Goal: Task Accomplishment & Management: Use online tool/utility

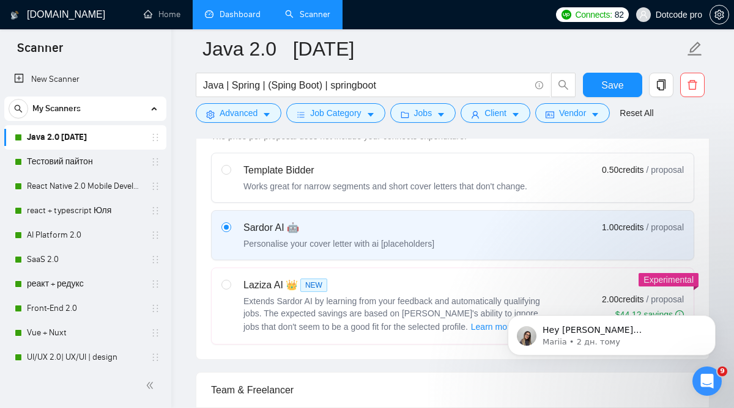
click at [261, 13] on link "Dashboard" at bounding box center [233, 14] width 56 height 10
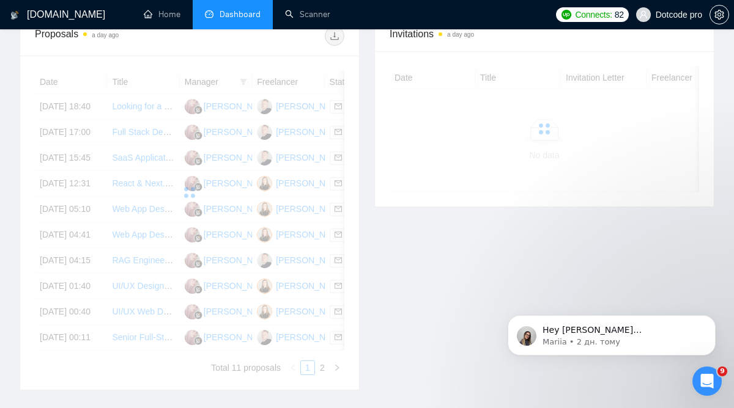
scroll to position [371, 0]
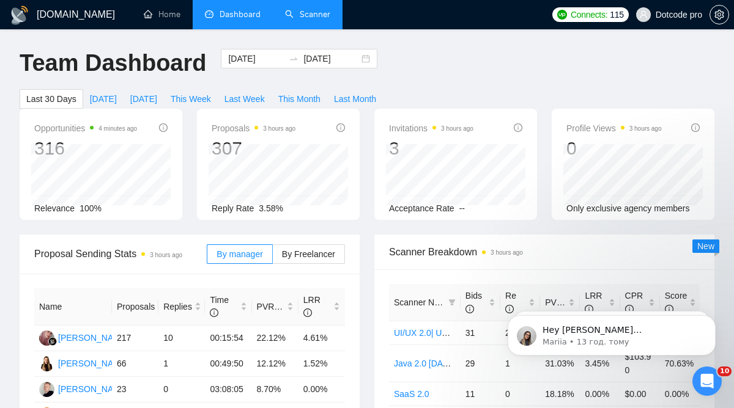
click at [307, 20] on link "Scanner" at bounding box center [307, 14] width 45 height 10
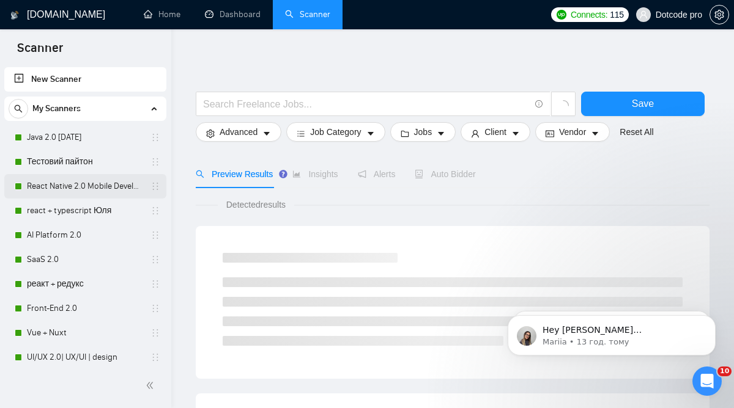
click at [51, 185] on link "React Native 2.0 Mobile Development" at bounding box center [85, 186] width 116 height 24
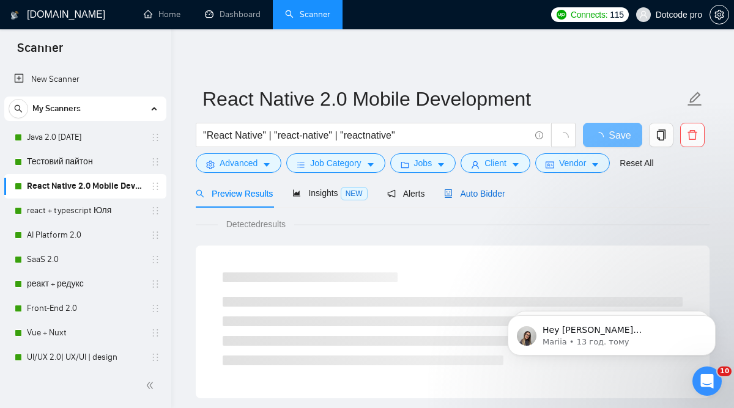
click at [479, 191] on span "Auto Bidder" at bounding box center [474, 194] width 61 height 10
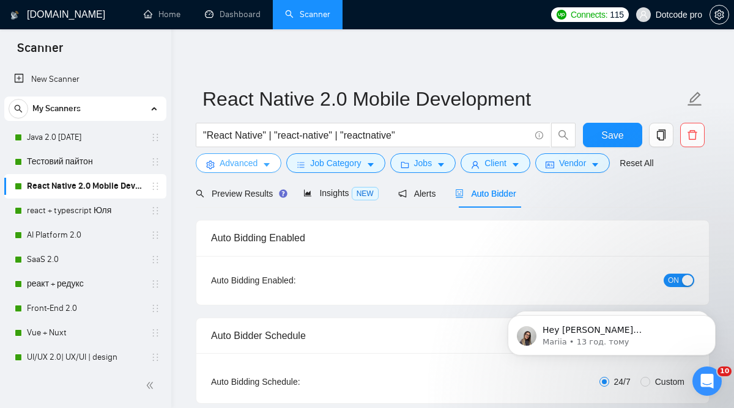
click at [262, 158] on button "Advanced" at bounding box center [239, 163] width 86 height 20
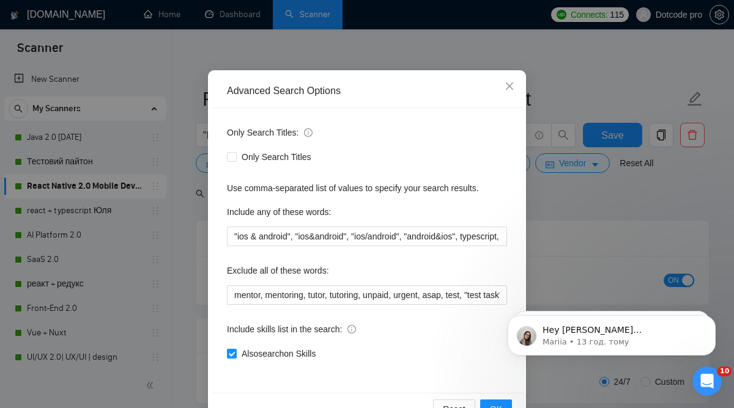
scroll to position [70, 0]
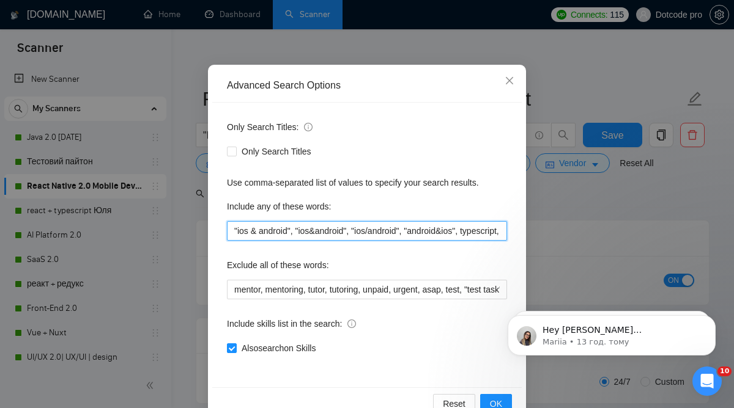
drag, startPoint x: 316, startPoint y: 229, endPoint x: 239, endPoint y: 228, distance: 76.4
click at [239, 228] on input ""ios & android", "ios&android", "ios/android", "android&ios", typescript, mobil…" at bounding box center [367, 231] width 280 height 20
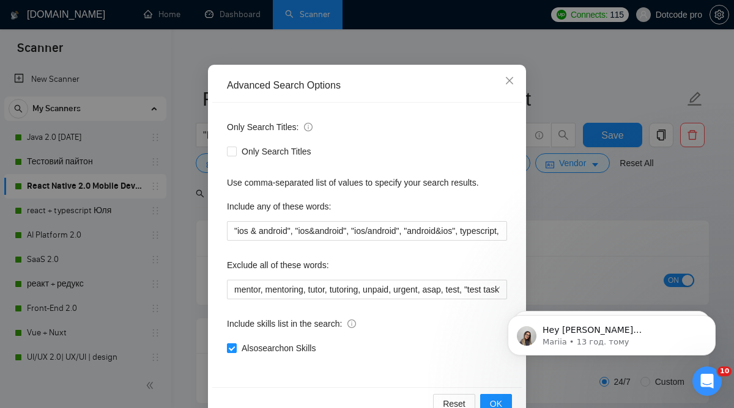
click at [284, 256] on label "Exclude all of these words:" at bounding box center [278, 266] width 102 height 20
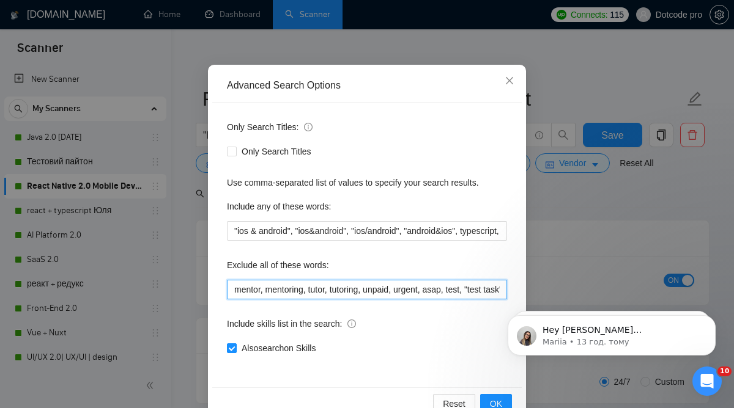
drag, startPoint x: 287, startPoint y: 284, endPoint x: 434, endPoint y: 281, distance: 146.8
click at [435, 283] on input "mentor, mentoring, tutor, tutoring, unpaid, urgent, asap, test, "test task", fl…" at bounding box center [367, 290] width 280 height 20
drag, startPoint x: 939, startPoint y: 586, endPoint x: 517, endPoint y: 292, distance: 514.9
click at [449, 288] on input "mentor, mentoring, tutor, tutoring, unpaid, urgent, asap, test, "test task", fl…" at bounding box center [367, 290] width 280 height 20
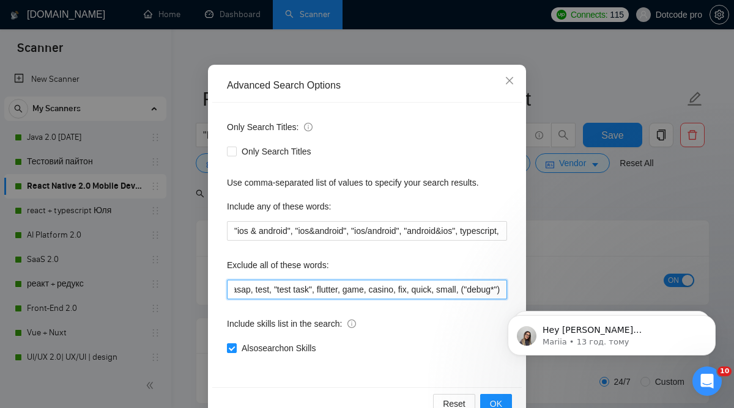
drag, startPoint x: 449, startPoint y: 288, endPoint x: 420, endPoint y: 286, distance: 29.4
click at [423, 286] on input "mentor, mentoring, tutor, tutoring, unpaid, urgent, asap, test, "test task", fl…" at bounding box center [367, 290] width 280 height 20
click at [420, 286] on input "mentor, mentoring, tutor, tutoring, unpaid, urgent, asap, test, "test task", fl…" at bounding box center [367, 290] width 280 height 20
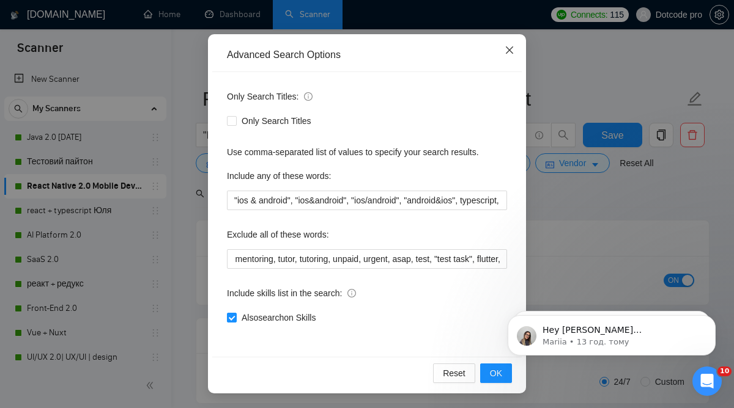
scroll to position [0, 0]
click at [506, 53] on icon "close" at bounding box center [510, 50] width 10 height 10
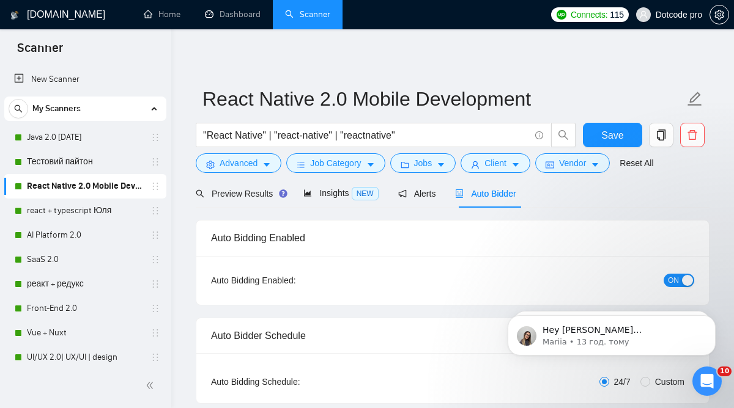
scroll to position [39, 0]
click at [342, 168] on span "Job Category" at bounding box center [335, 163] width 51 height 13
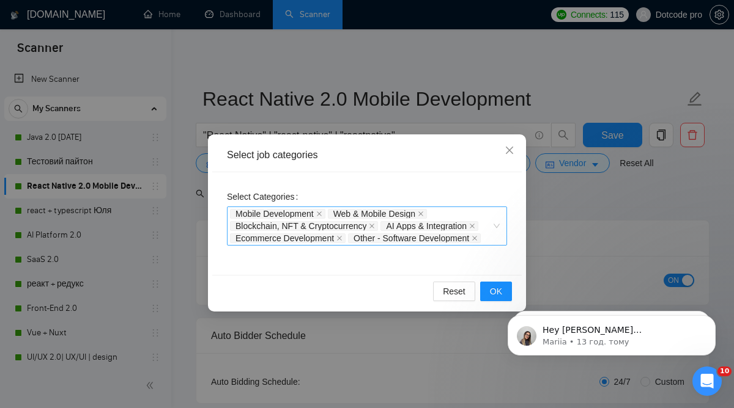
click at [445, 209] on div "Mobile Development Web & Mobile Design Blockchain, NFT & Cryptocurrency AI Apps…" at bounding box center [361, 226] width 262 height 37
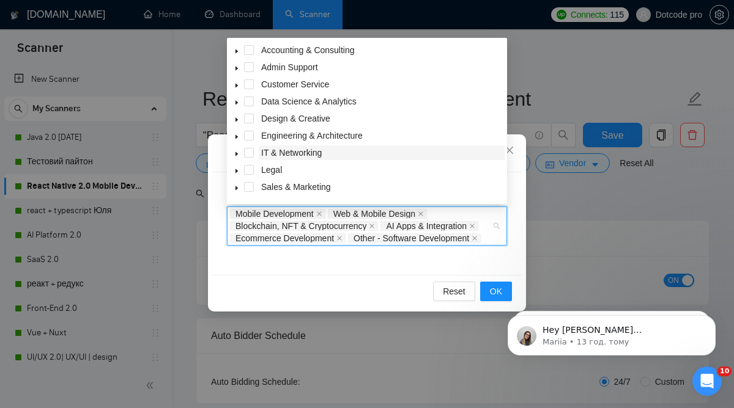
scroll to position [49, 0]
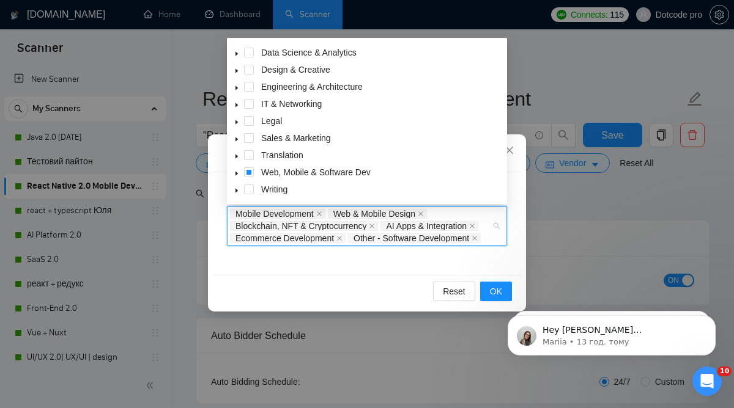
click at [234, 171] on icon "caret-down" at bounding box center [237, 174] width 6 height 6
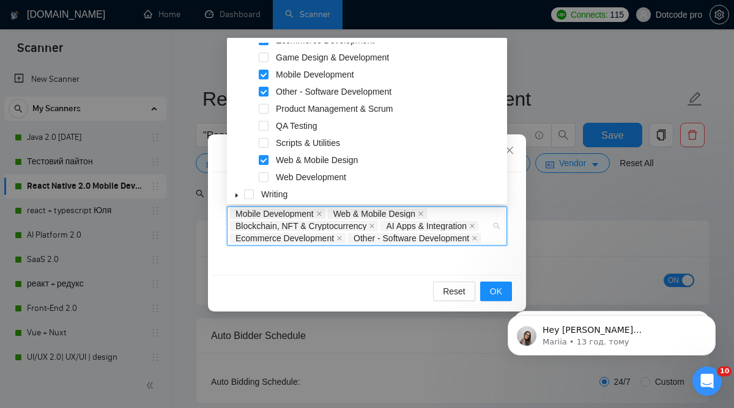
scroll to position [254, 0]
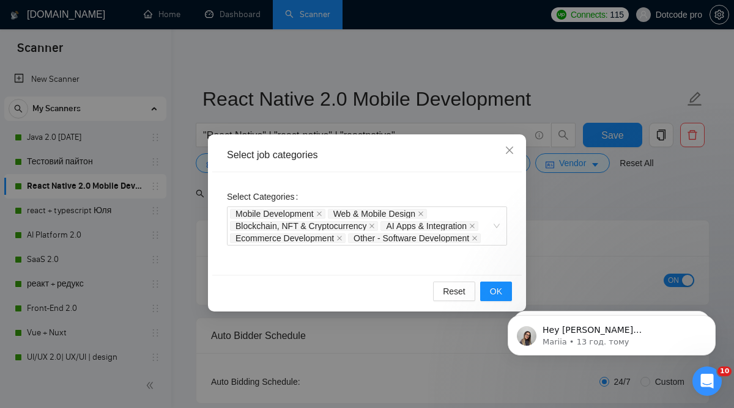
click at [545, 164] on div "Select job categories Select Categories Mobile Development Web & Mobile Design …" at bounding box center [367, 204] width 734 height 408
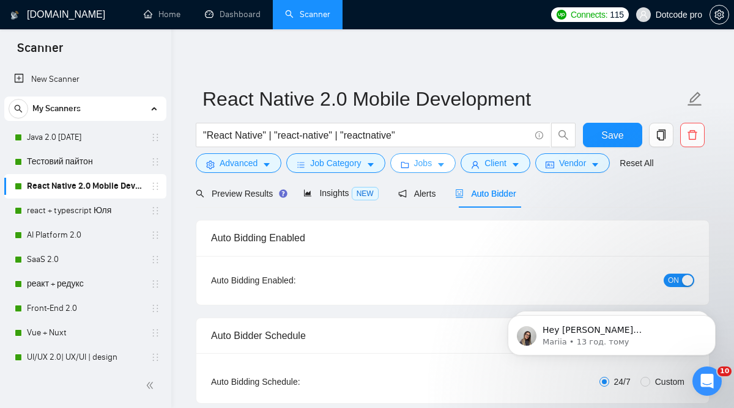
click at [408, 164] on icon "folder" at bounding box center [405, 165] width 8 height 6
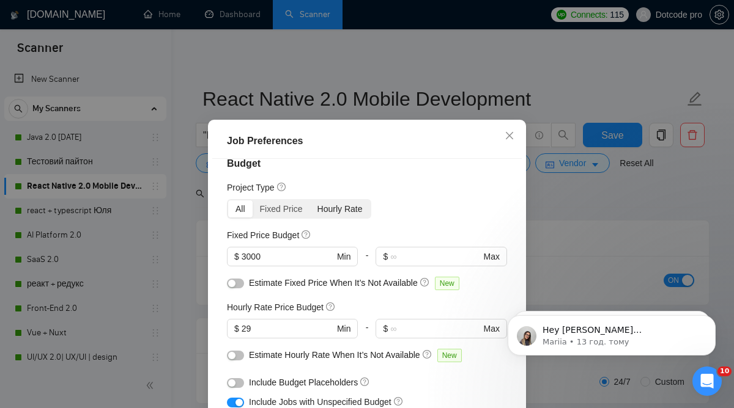
scroll to position [21, 0]
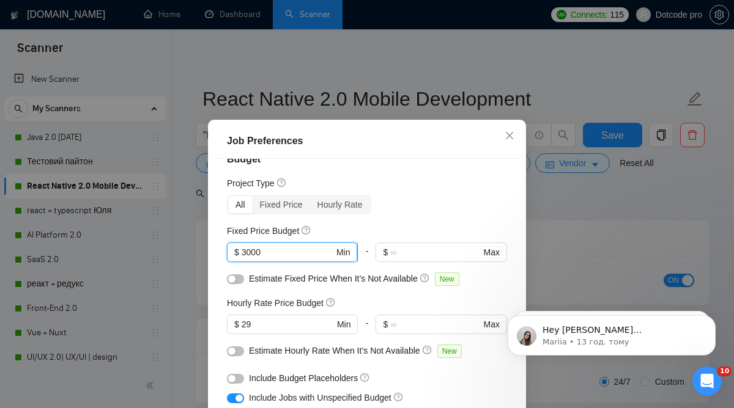
drag, startPoint x: 247, startPoint y: 254, endPoint x: 240, endPoint y: 255, distance: 6.8
click at [240, 255] on span "$ 3000 Min" at bounding box center [292, 253] width 130 height 20
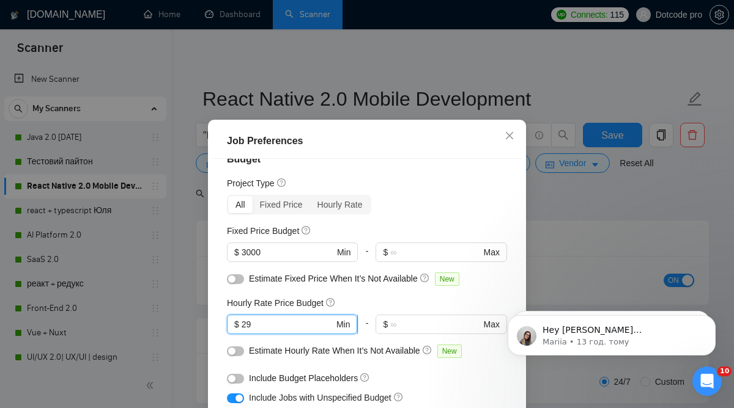
drag, startPoint x: 256, startPoint y: 327, endPoint x: 246, endPoint y: 327, distance: 10.4
click at [246, 327] on input "29" at bounding box center [288, 324] width 92 height 13
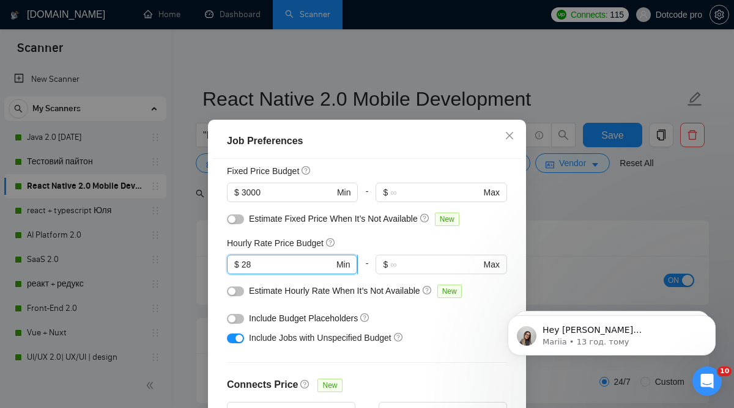
scroll to position [86, 0]
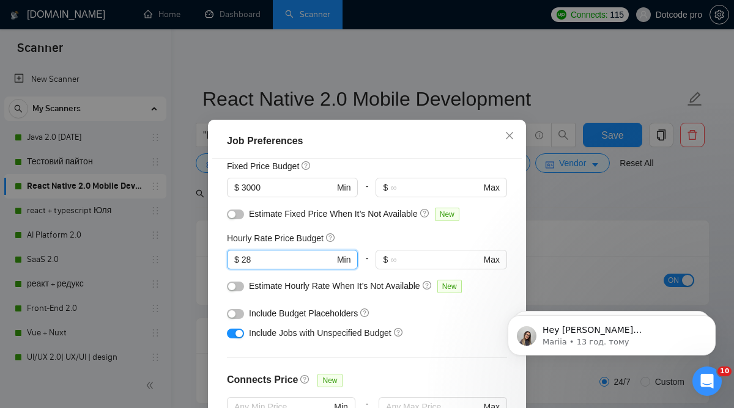
type input "28"
click at [238, 287] on button "button" at bounding box center [235, 287] width 17 height 10
click at [349, 314] on span "Include Budget Placeholders" at bounding box center [303, 314] width 109 height 10
click at [236, 314] on button "button" at bounding box center [235, 314] width 17 height 10
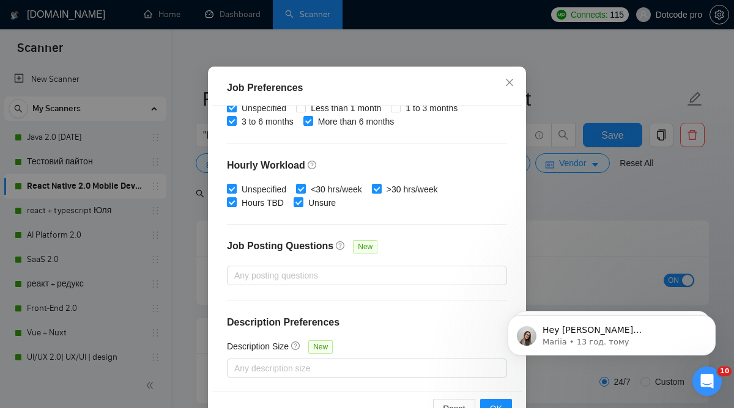
scroll to position [90, 0]
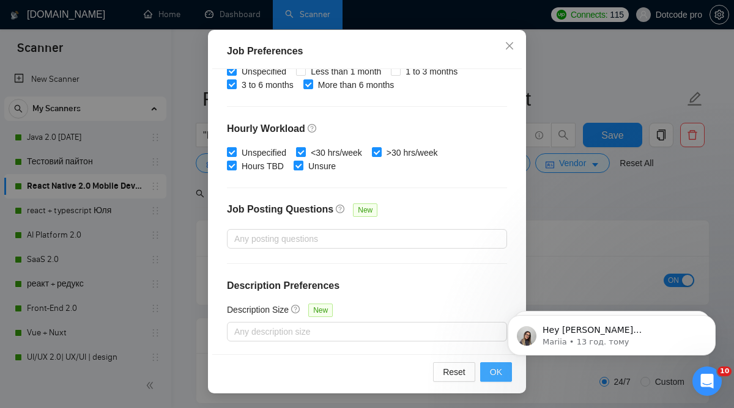
click at [493, 372] on span "OK" at bounding box center [496, 372] width 12 height 13
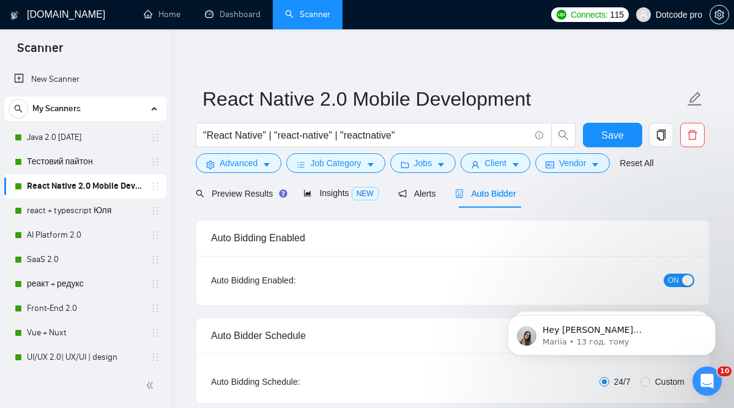
scroll to position [43, 0]
click at [502, 163] on span "Client" at bounding box center [495, 163] width 22 height 13
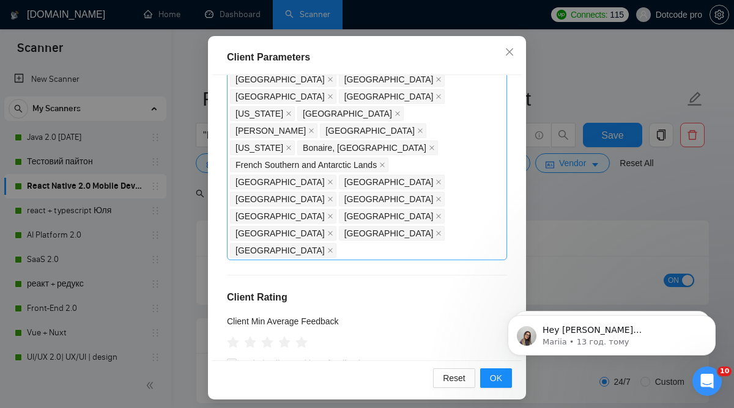
scroll to position [85, 0]
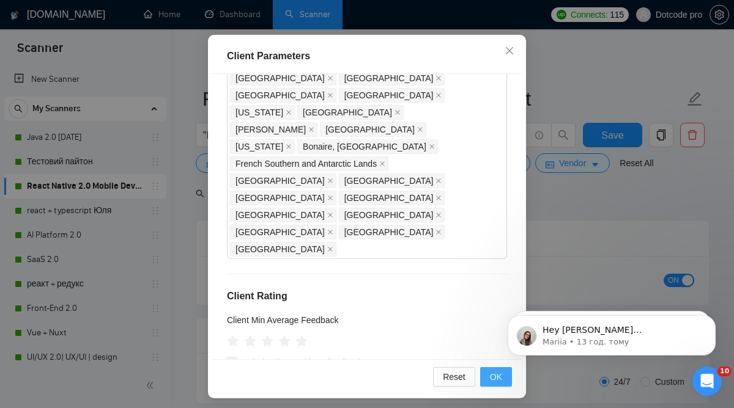
click at [495, 380] on span "OK" at bounding box center [496, 377] width 12 height 13
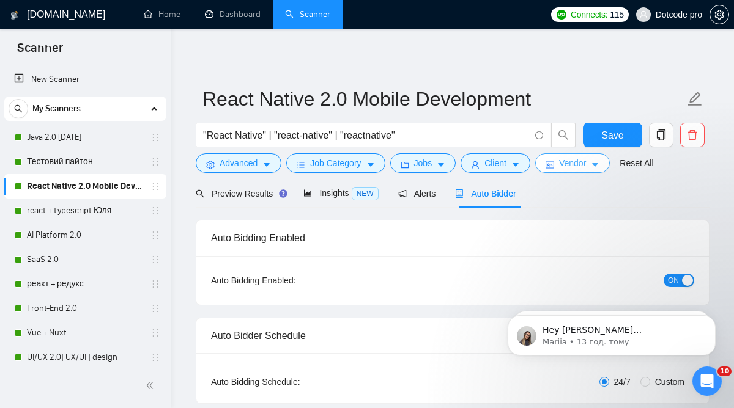
click at [563, 168] on button "Vendor" at bounding box center [572, 163] width 75 height 20
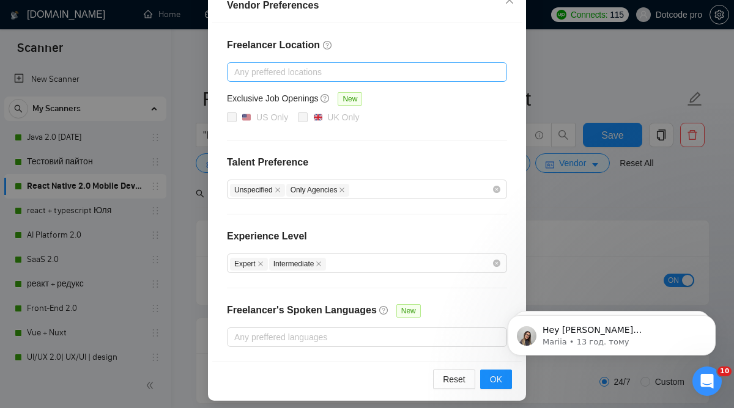
scroll to position [151, 0]
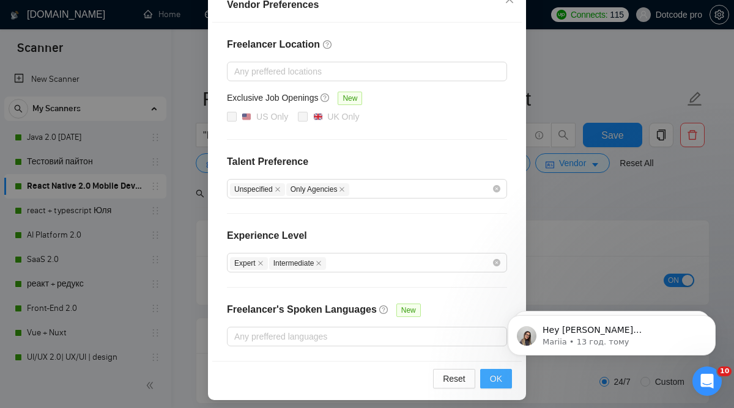
click at [494, 386] on button "OK" at bounding box center [496, 379] width 32 height 20
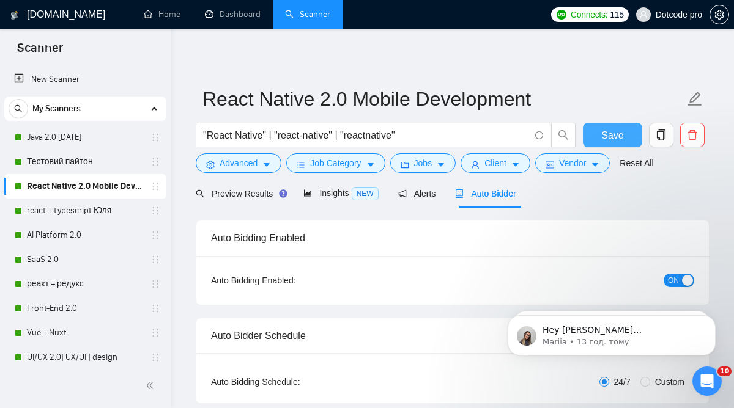
click at [591, 138] on button "Save" at bounding box center [612, 135] width 59 height 24
